Goal: Information Seeking & Learning: Find specific fact

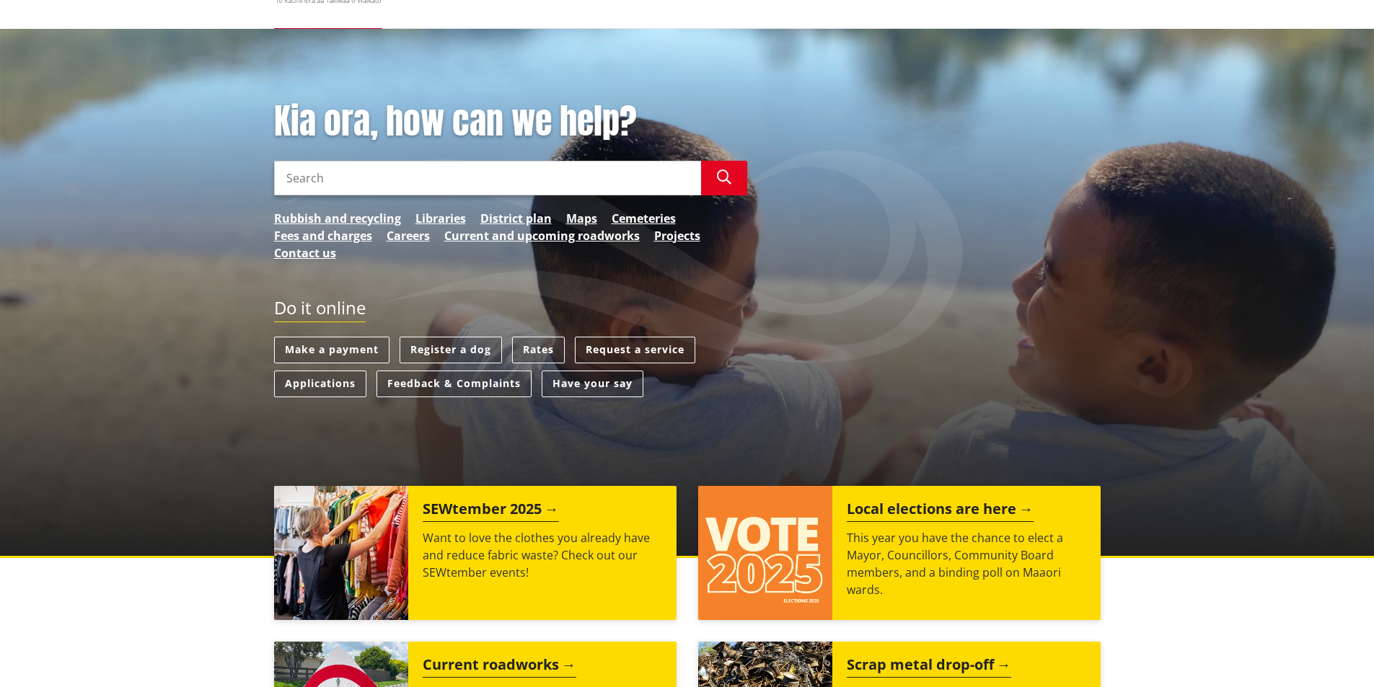
scroll to position [72, 0]
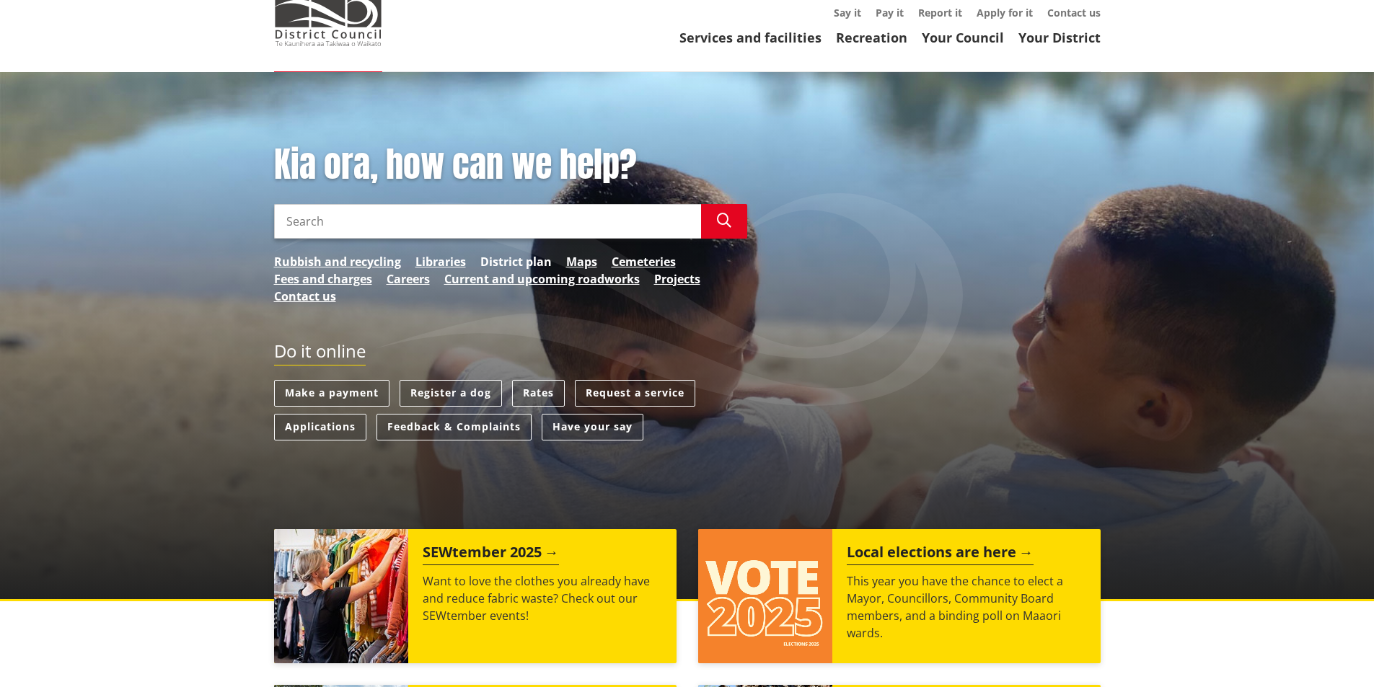
click at [527, 261] on link "District plan" at bounding box center [515, 261] width 71 height 17
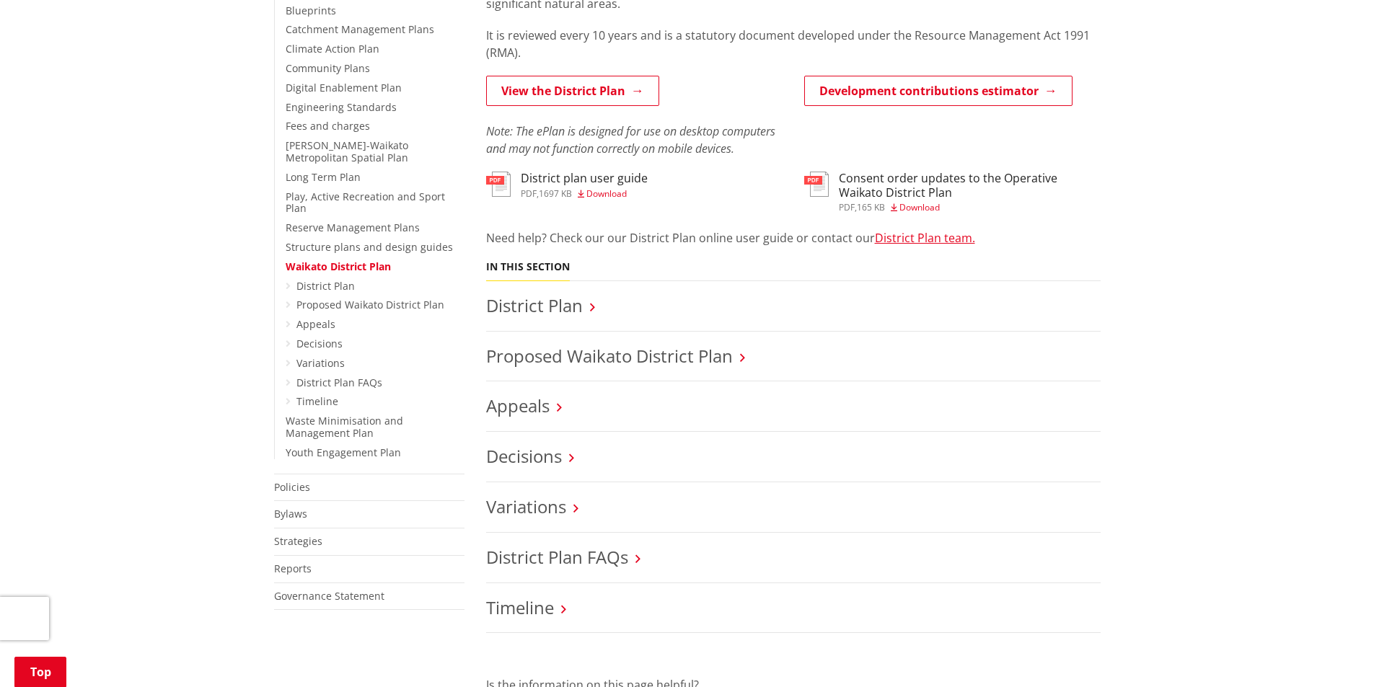
scroll to position [433, 0]
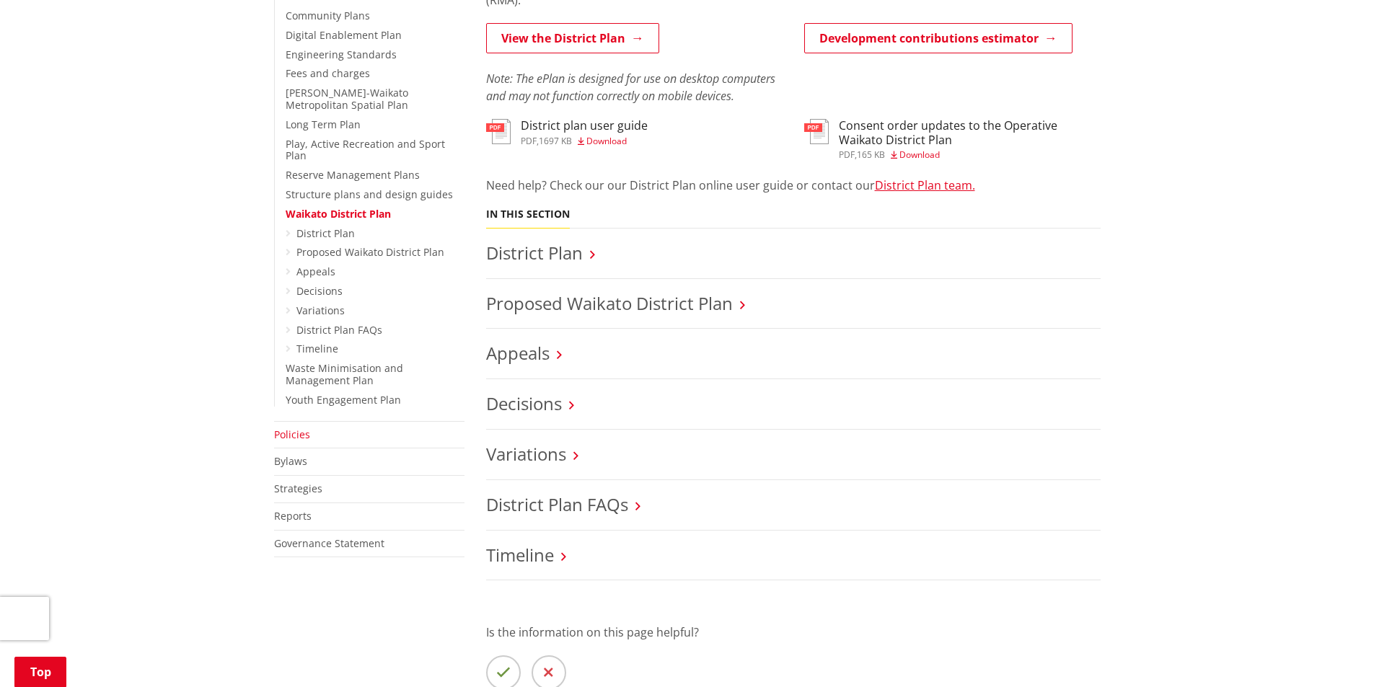
click at [294, 428] on link "Policies" at bounding box center [292, 435] width 36 height 14
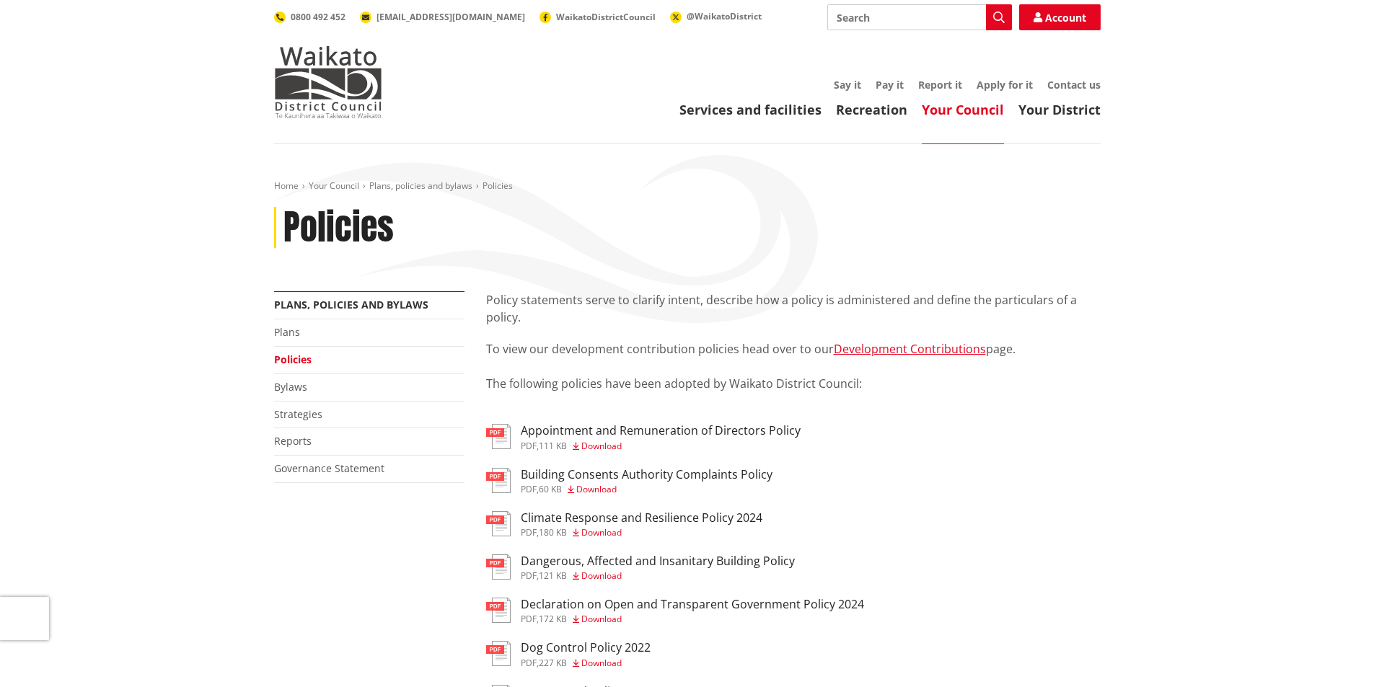
click at [905, 20] on input "Search" at bounding box center [919, 17] width 185 height 26
type input "fence"
click at [999, 8] on button "Search" at bounding box center [999, 17] width 26 height 26
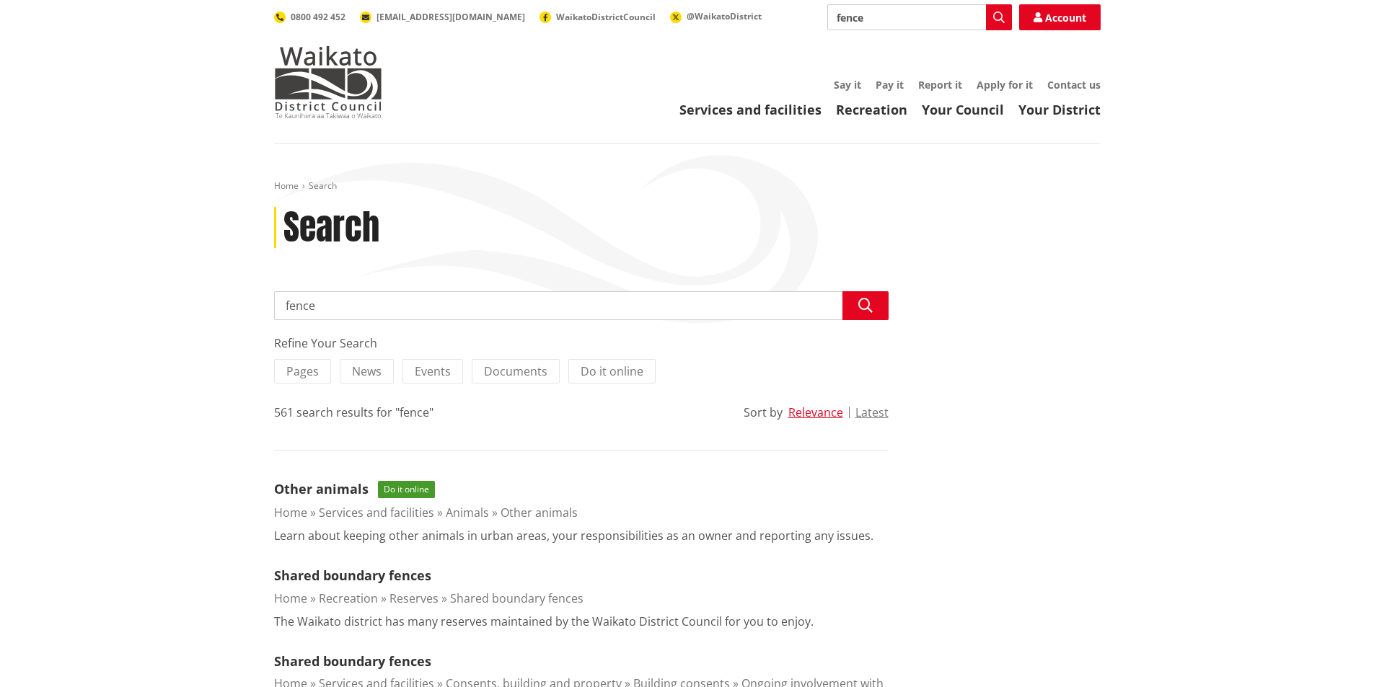
click at [837, 301] on input "fence" at bounding box center [581, 305] width 614 height 29
click at [828, 306] on input "fence" at bounding box center [581, 305] width 614 height 29
click at [875, 303] on button "Search" at bounding box center [865, 305] width 46 height 29
click at [867, 312] on icon "button" at bounding box center [865, 306] width 14 height 14
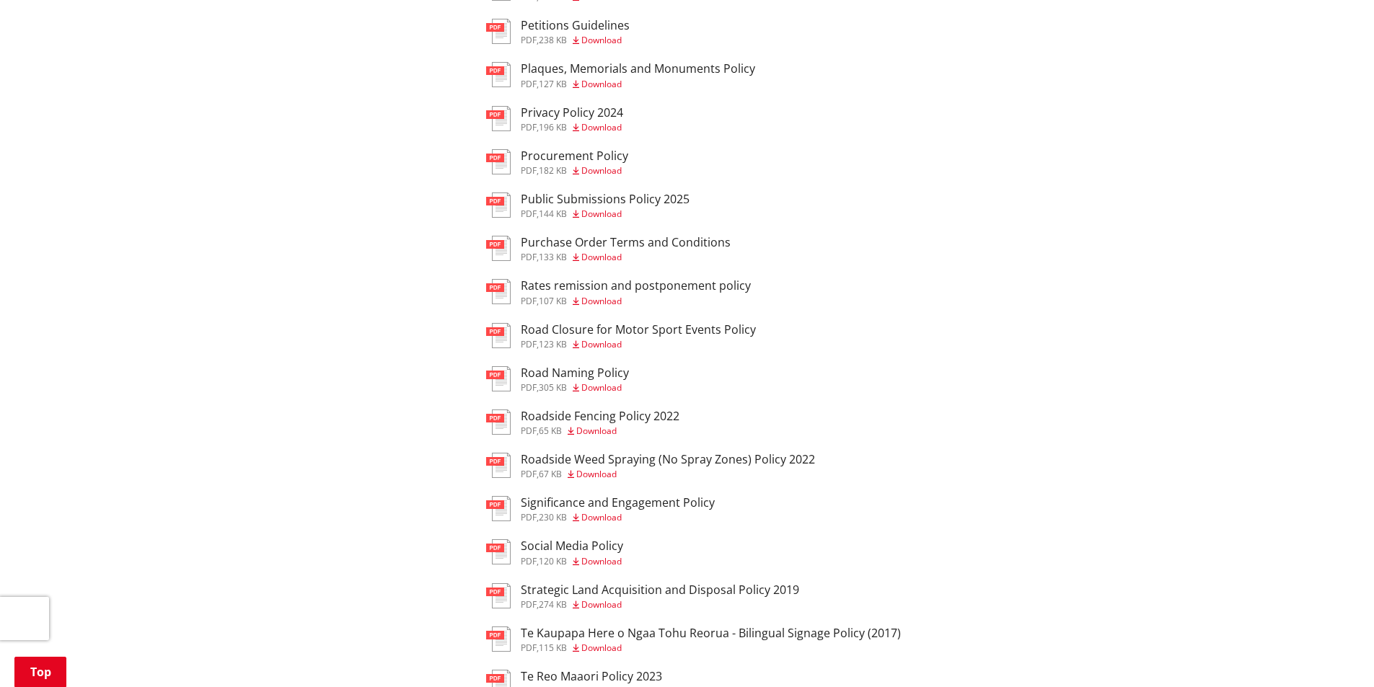
scroll to position [1082, 0]
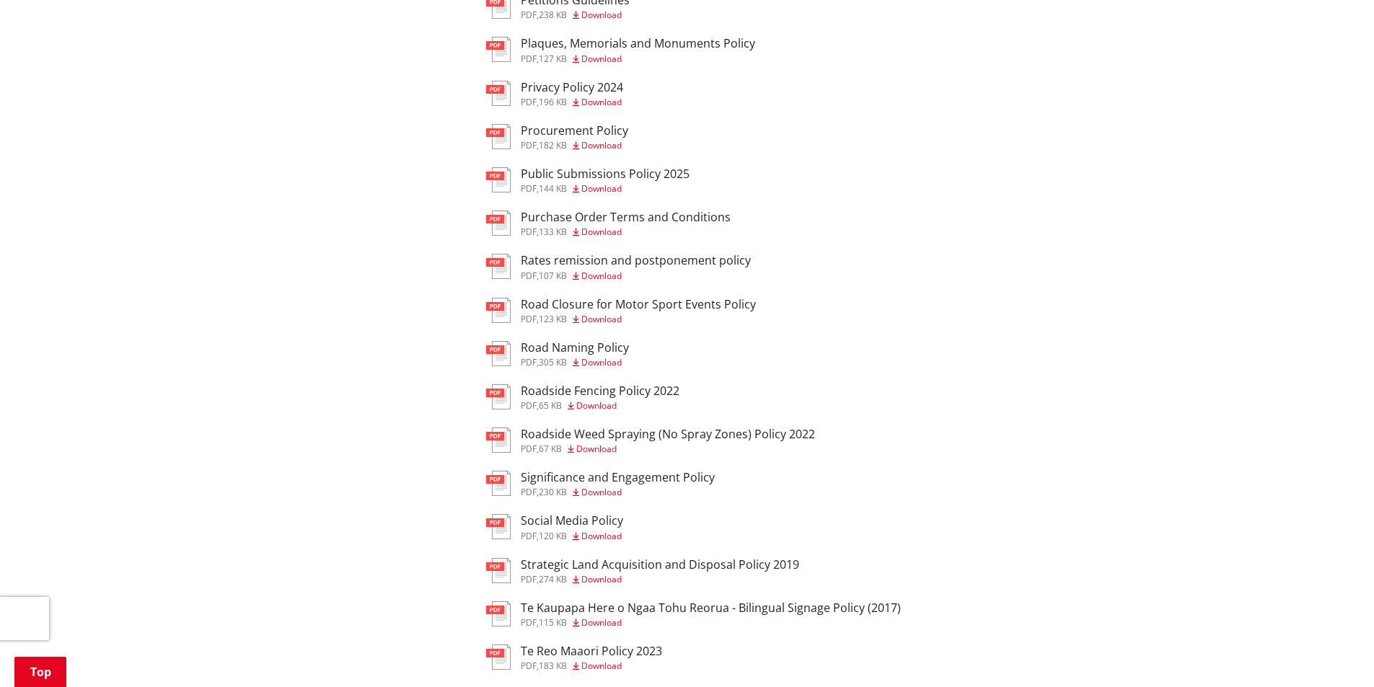
click at [601, 395] on h3 "Roadside Fencing Policy 2022" at bounding box center [600, 391] width 159 height 14
